Goal: Browse casually: Explore the website without a specific task or goal

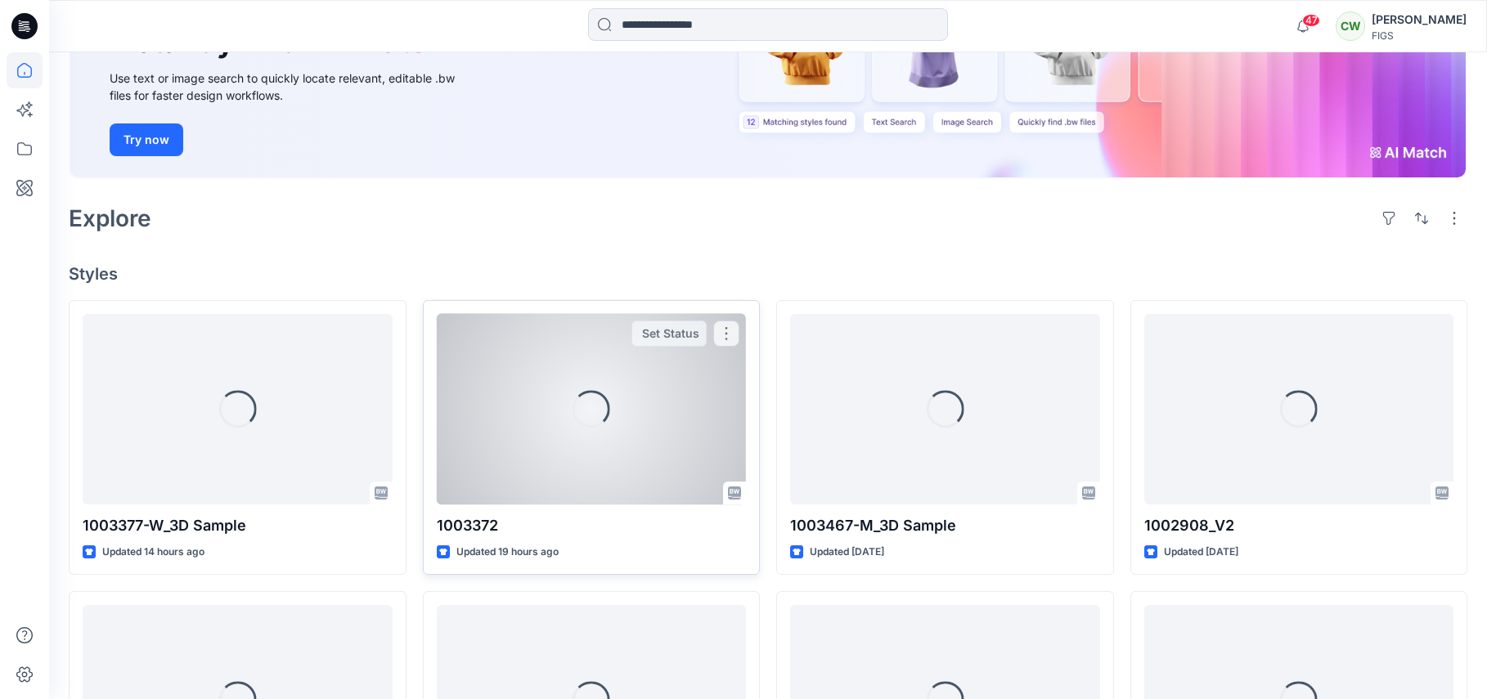
scroll to position [245, 0]
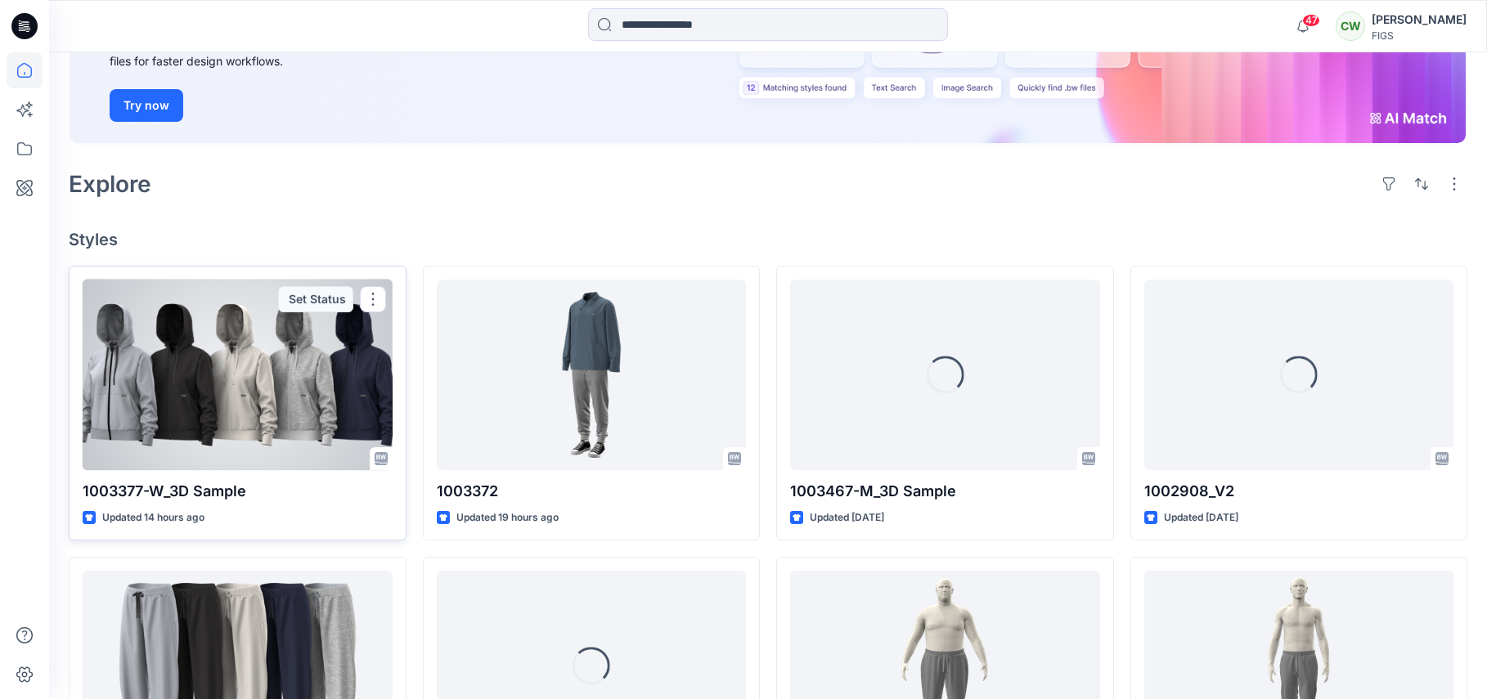
click at [191, 522] on p "Updated 14 hours ago" at bounding box center [153, 518] width 102 height 17
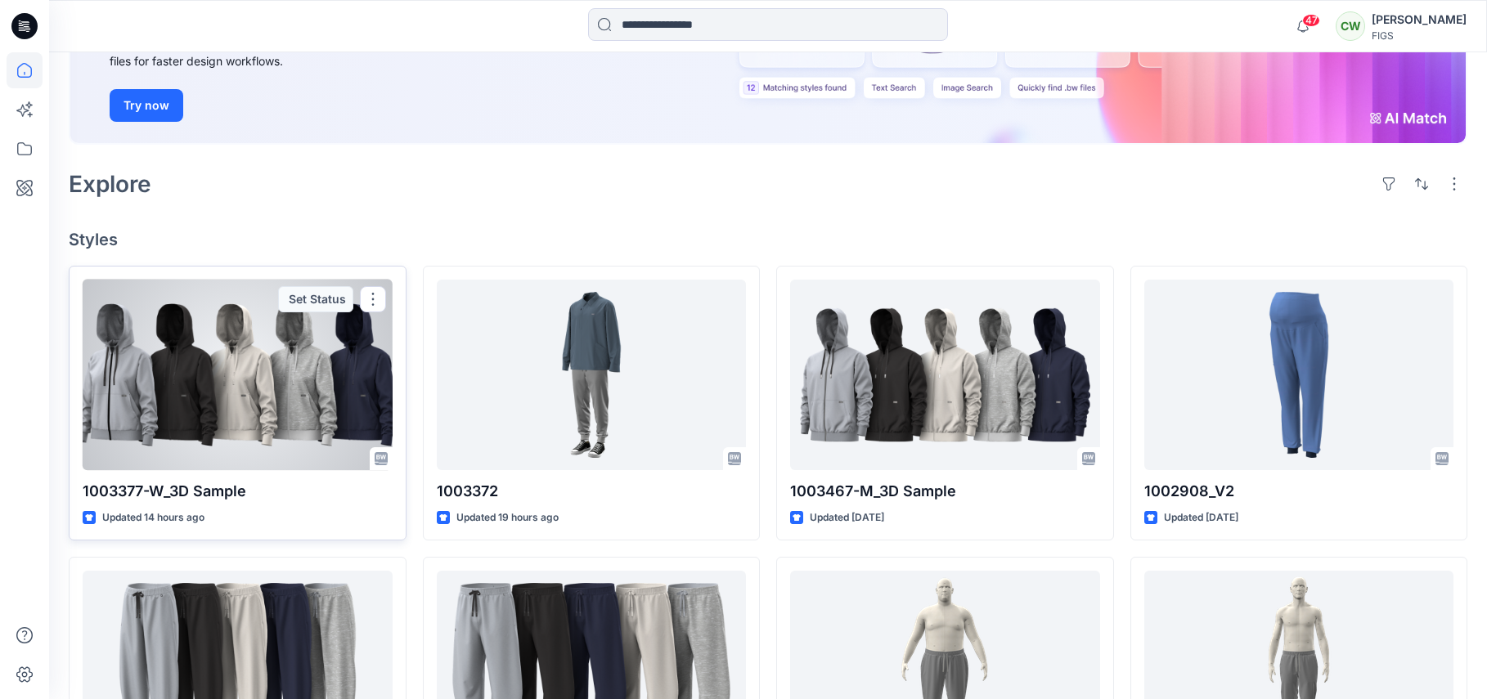
click at [191, 522] on p "Updated 14 hours ago" at bounding box center [153, 518] width 102 height 17
click at [257, 519] on div "Updated 14 hours ago" at bounding box center [238, 518] width 310 height 17
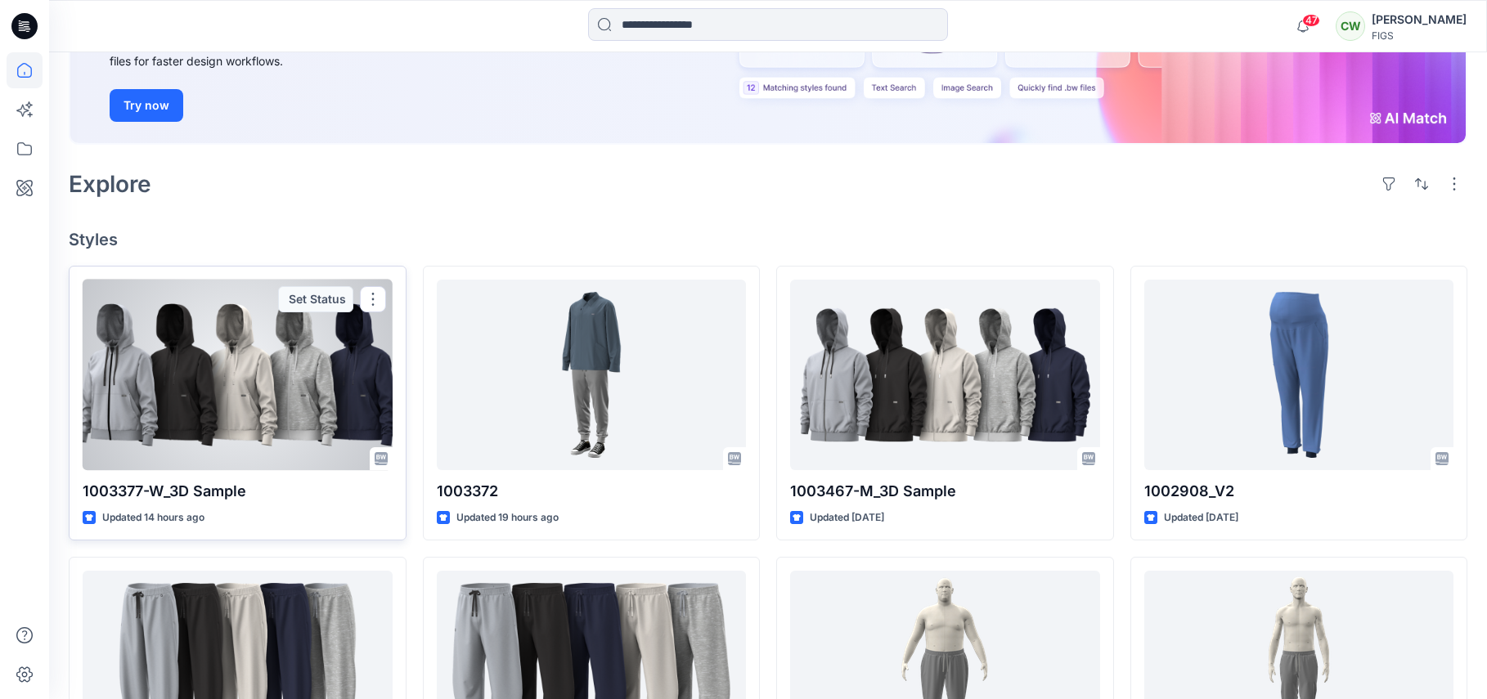
click at [257, 519] on div "Updated 14 hours ago" at bounding box center [238, 518] width 310 height 17
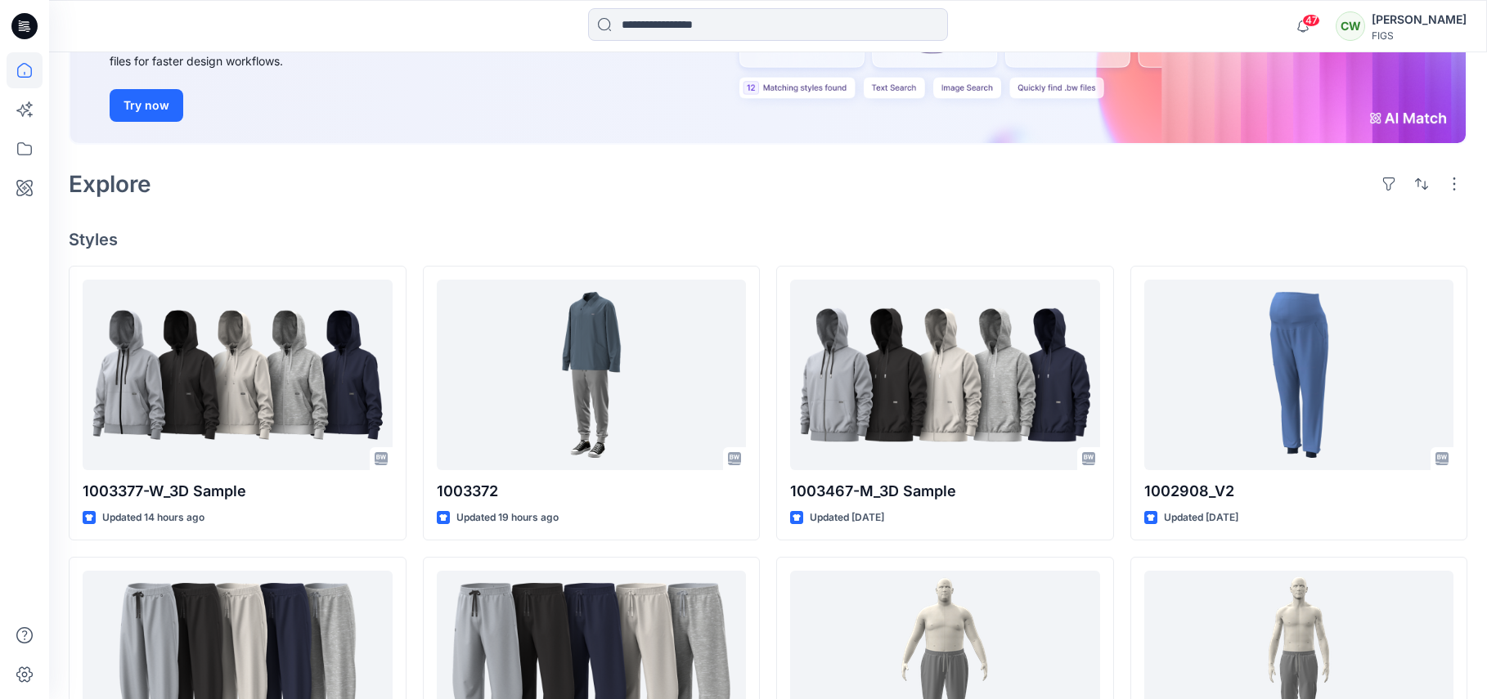
click at [485, 197] on div "Explore" at bounding box center [768, 183] width 1399 height 39
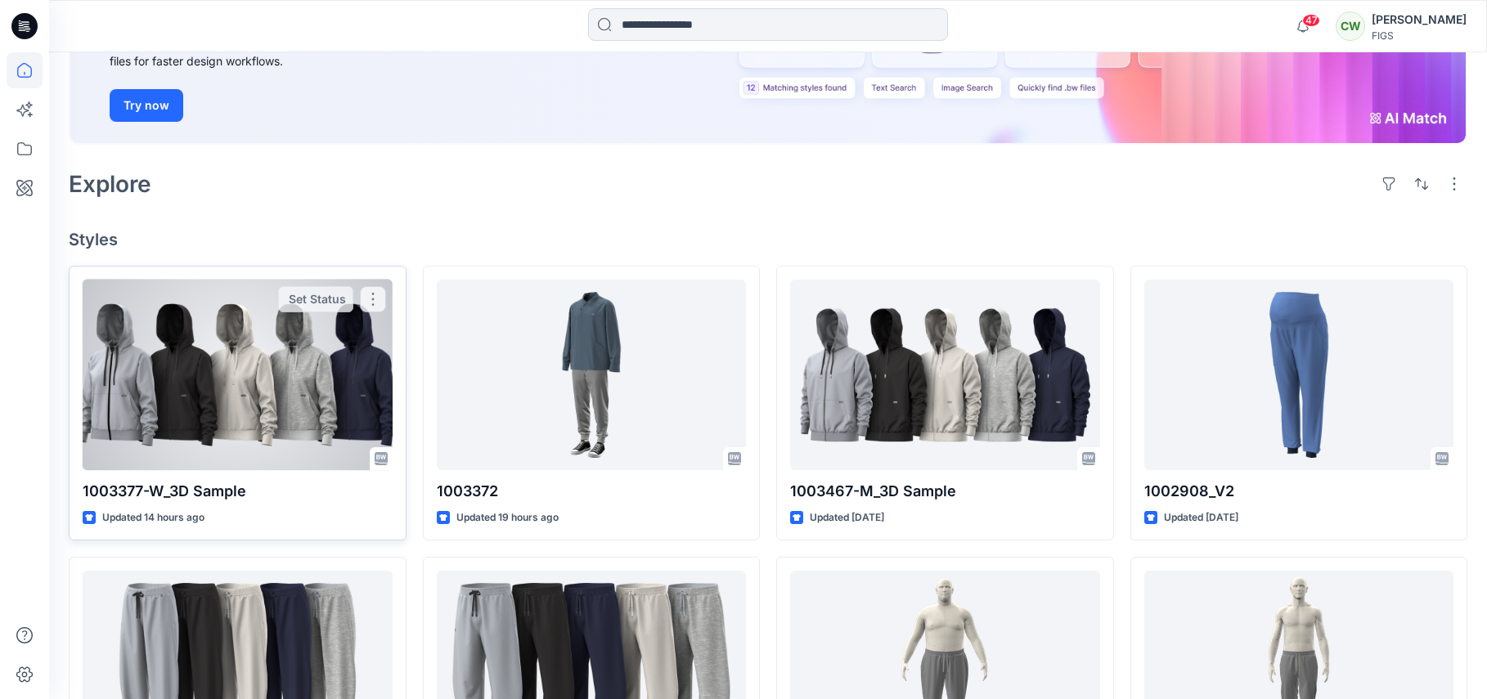
click at [216, 312] on div at bounding box center [238, 375] width 310 height 191
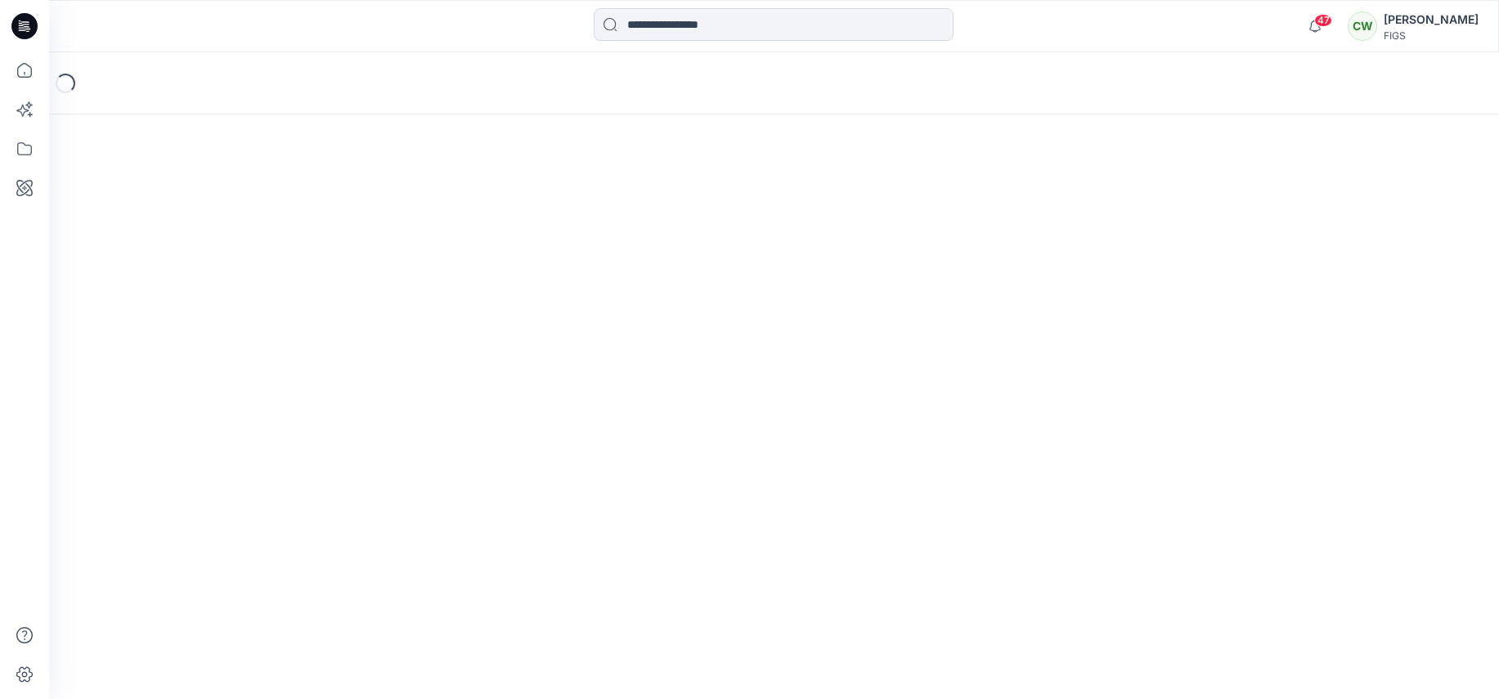
click at [216, 312] on div "Loading..." at bounding box center [774, 375] width 1450 height 647
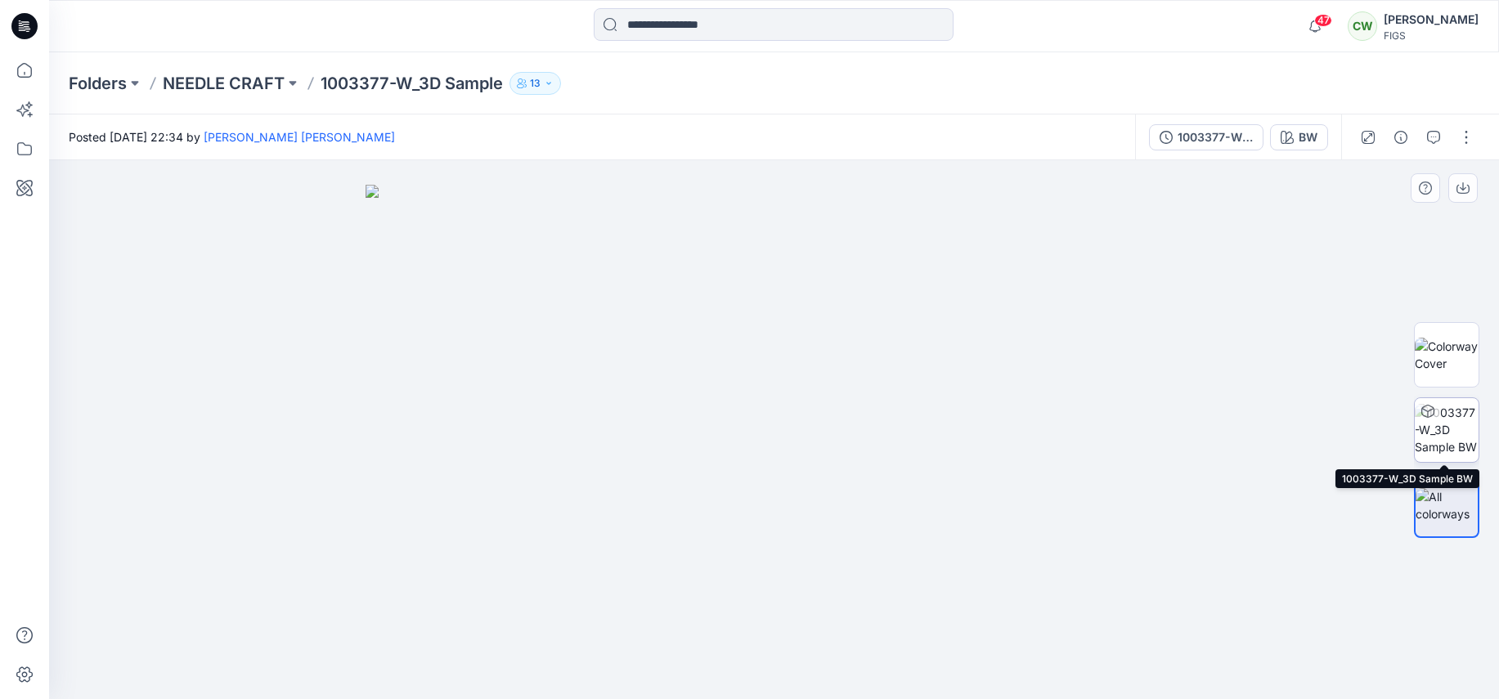
click at [1467, 422] on img at bounding box center [1447, 430] width 64 height 52
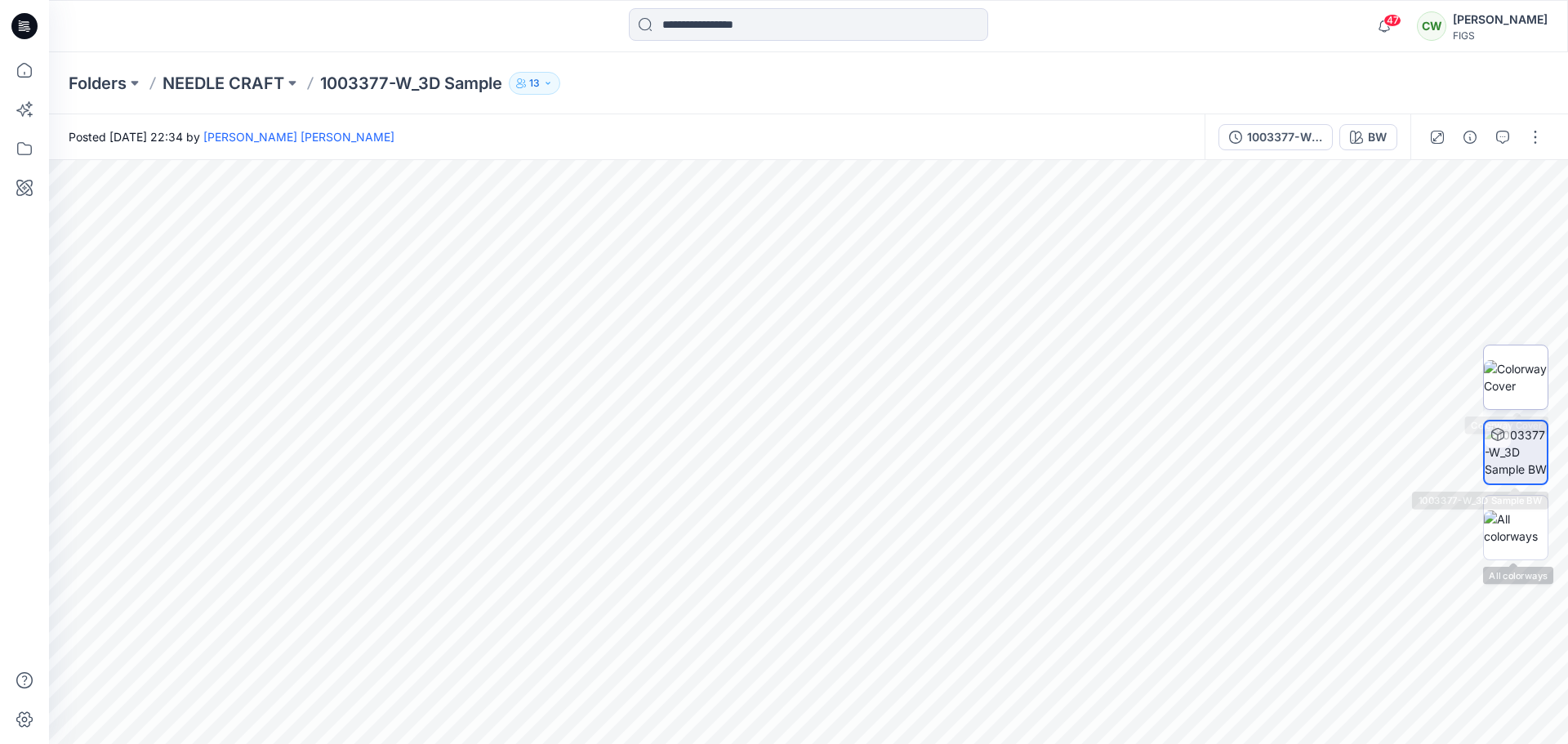
click at [1484, 390] on img at bounding box center [1516, 377] width 64 height 34
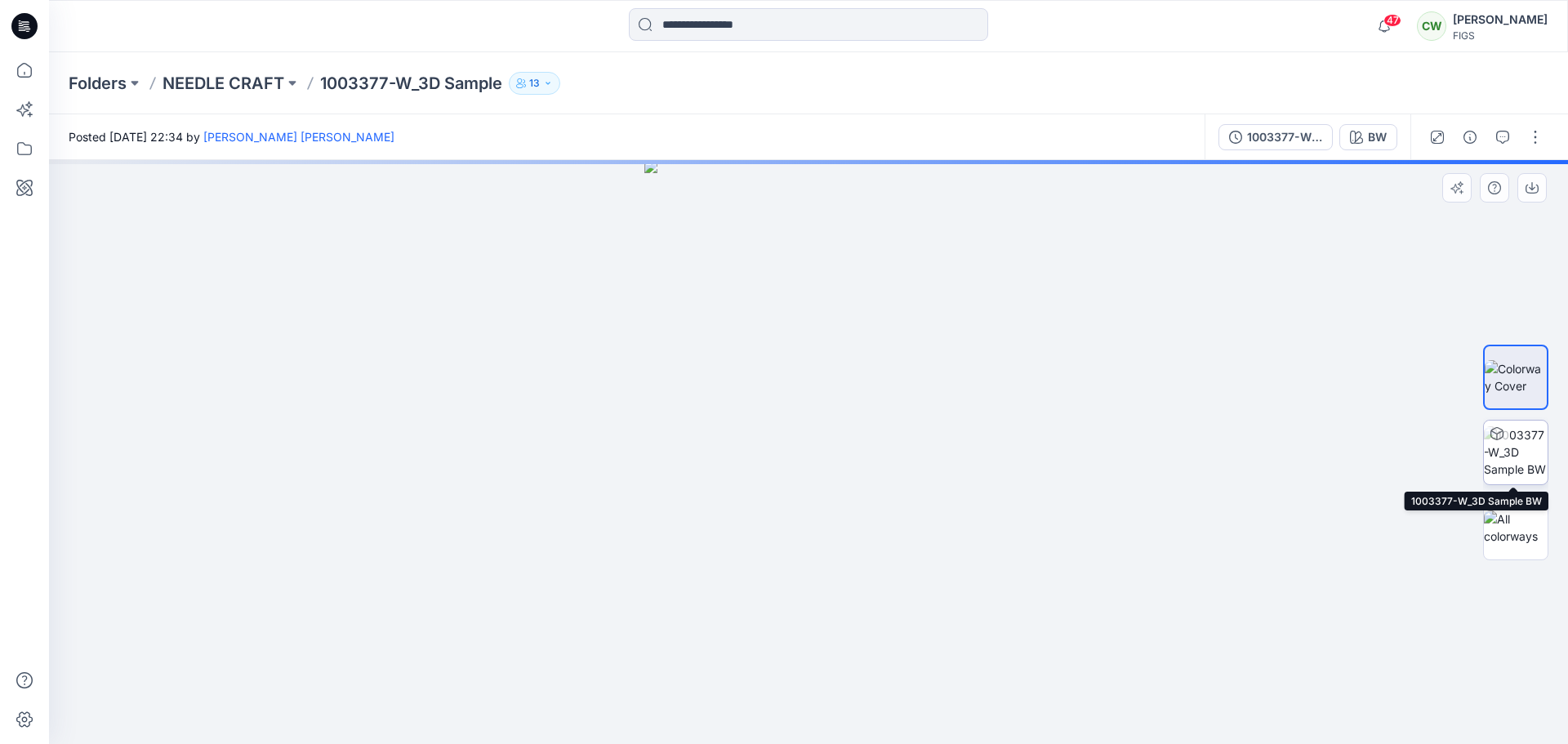
click at [1484, 457] on img at bounding box center [1516, 452] width 64 height 52
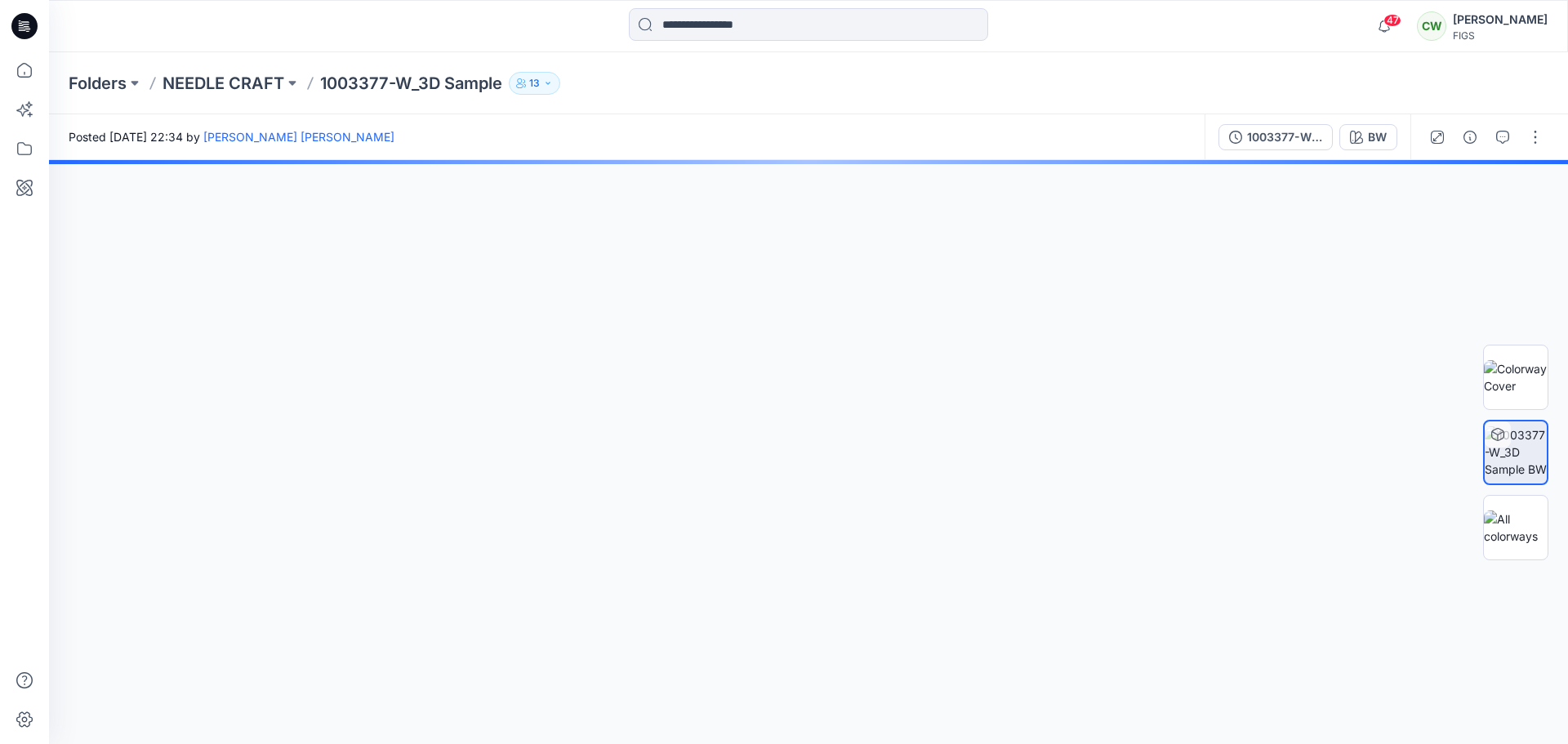
click at [1484, 456] on img at bounding box center [1516, 452] width 62 height 52
